Goal: Task Accomplishment & Management: Manage account settings

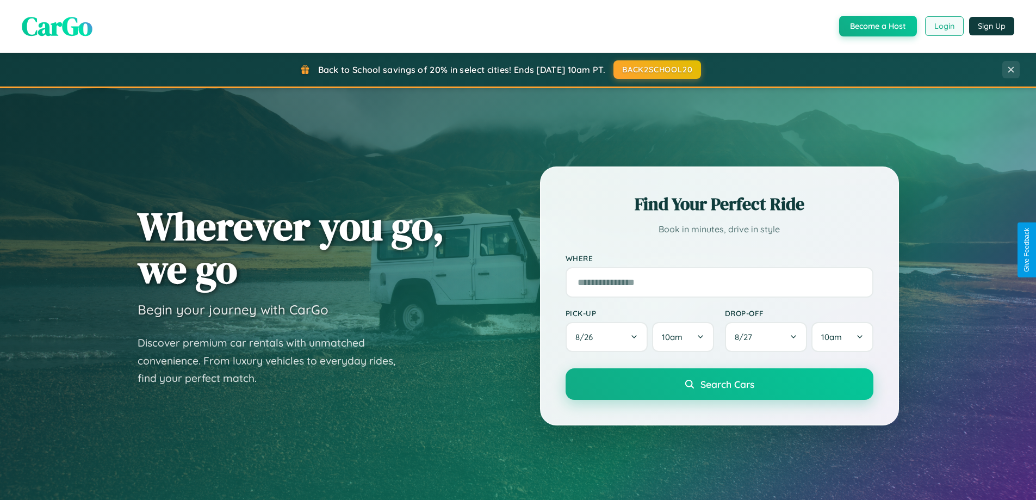
click at [943, 26] on button "Login" at bounding box center [944, 26] width 39 height 20
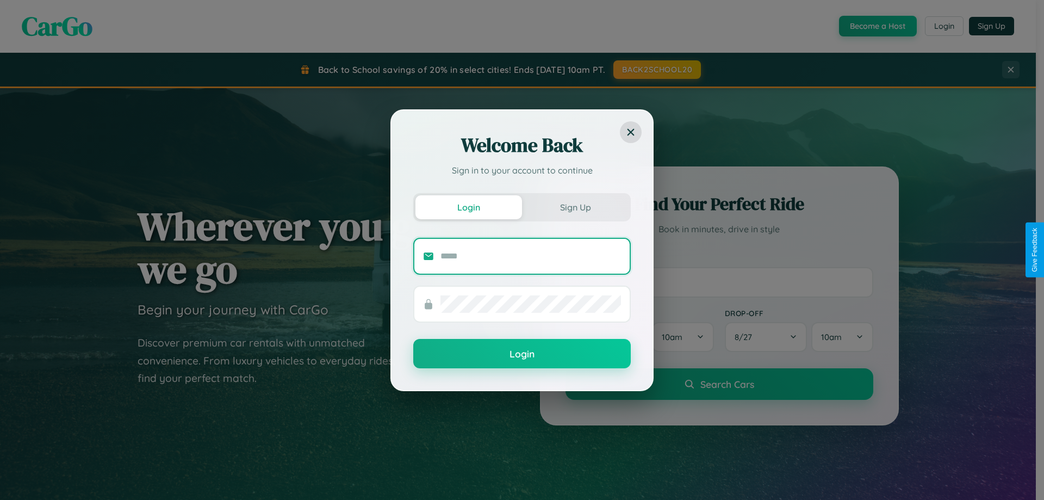
click at [531, 256] on input "text" at bounding box center [530, 255] width 180 height 17
type input "**********"
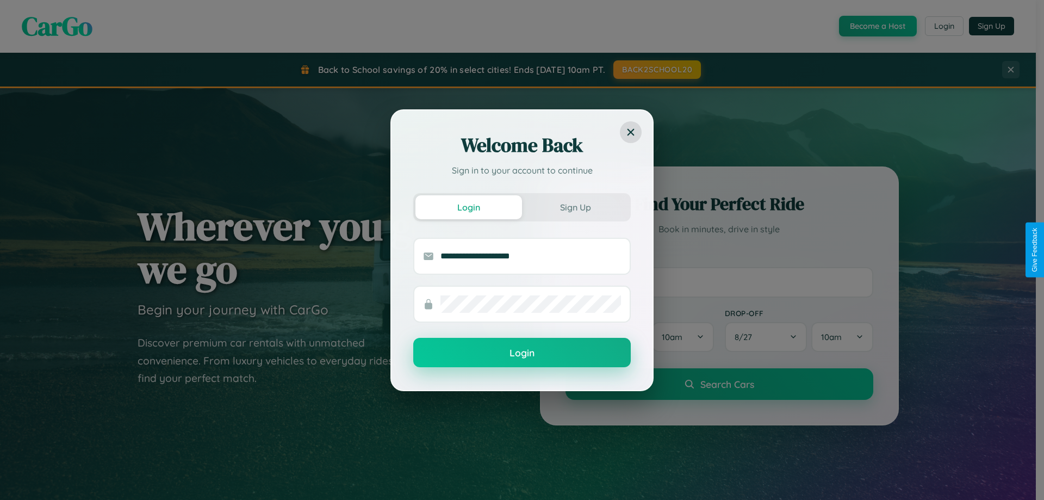
click at [522, 352] on button "Login" at bounding box center [521, 352] width 217 height 29
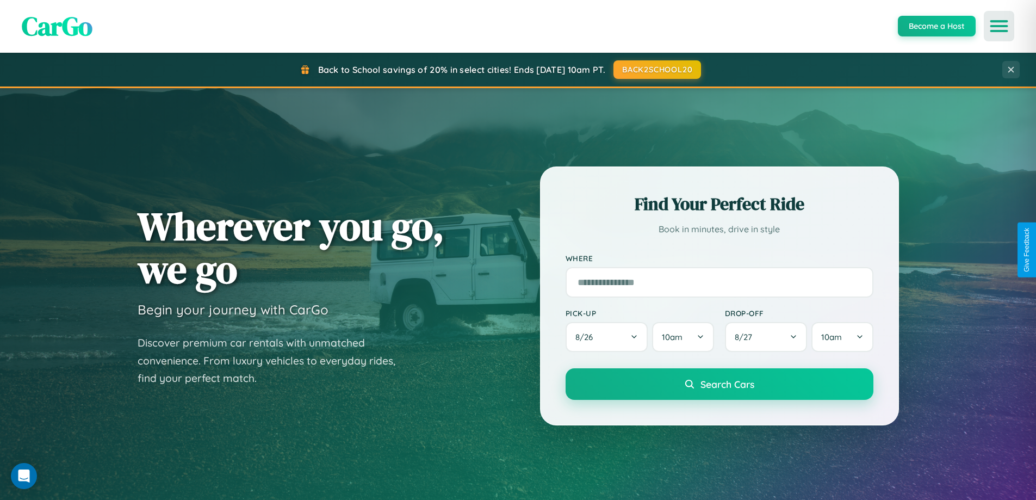
click at [999, 26] on icon "Open menu" at bounding box center [999, 26] width 16 height 10
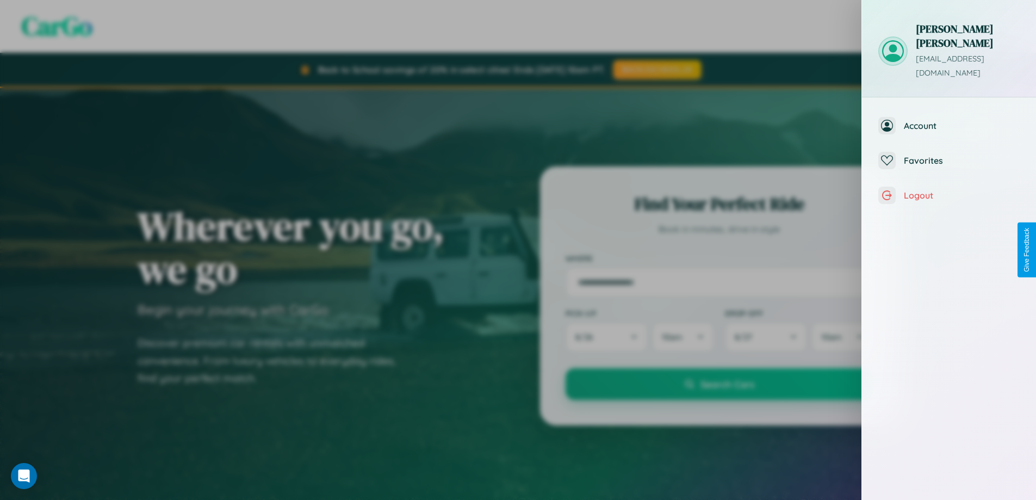
scroll to position [437, 0]
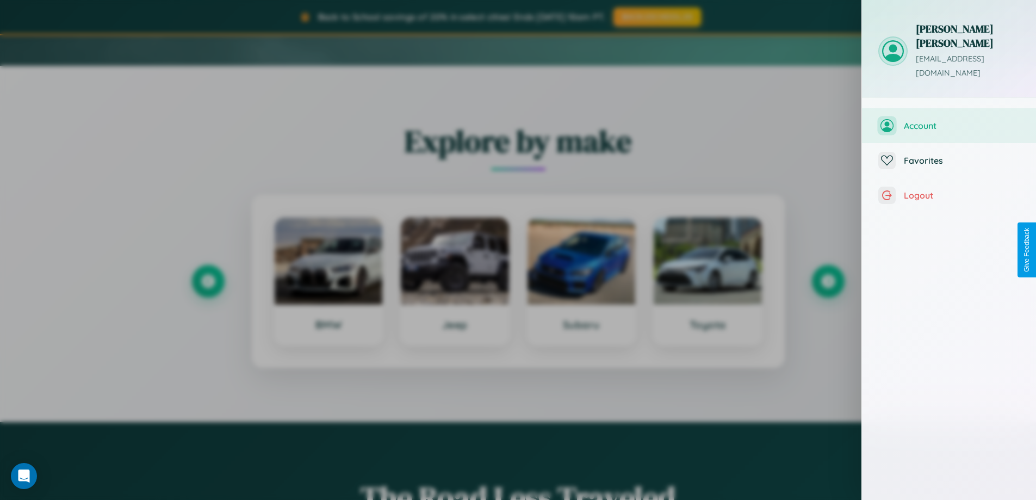
click at [949, 120] on span "Account" at bounding box center [962, 125] width 116 height 11
